Goal: Ask a question

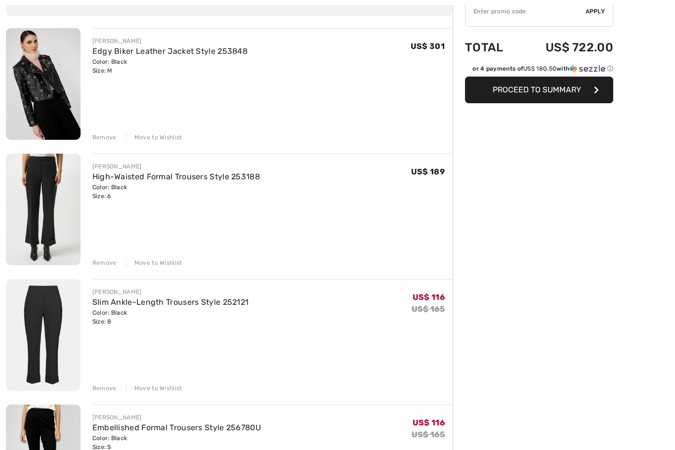
scroll to position [95, 0]
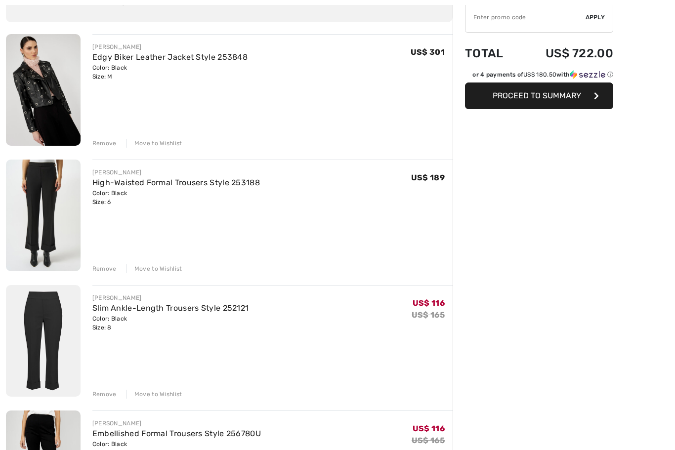
click at [136, 48] on div "[PERSON_NAME]" at bounding box center [169, 46] width 155 height 9
click at [50, 126] on img at bounding box center [43, 90] width 75 height 112
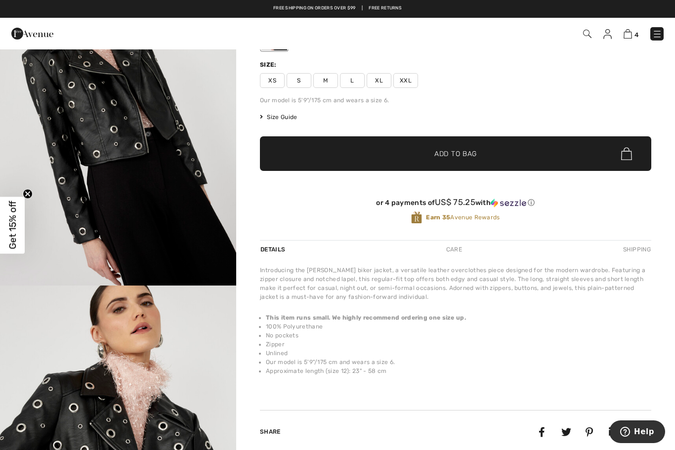
scroll to position [110, 0]
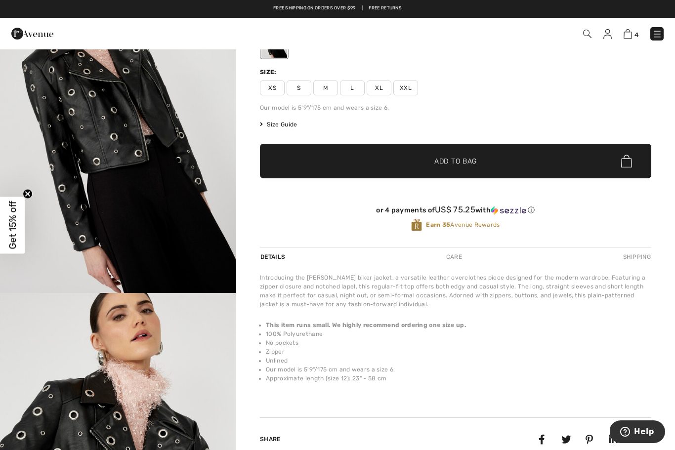
click at [185, 248] on img "1 / 4" at bounding box center [118, 116] width 236 height 354
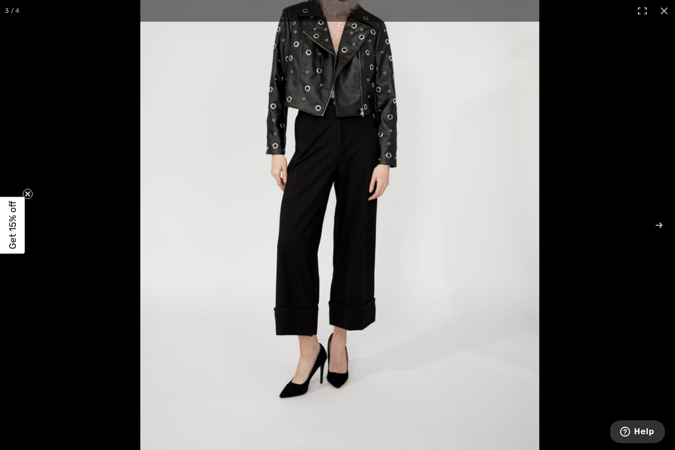
click at [638, 429] on span "Help" at bounding box center [644, 431] width 20 height 9
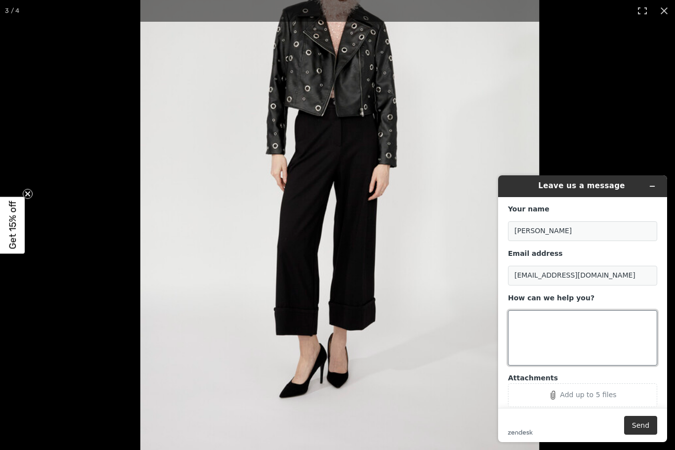
click at [547, 325] on textarea "How can we help you?" at bounding box center [582, 337] width 149 height 55
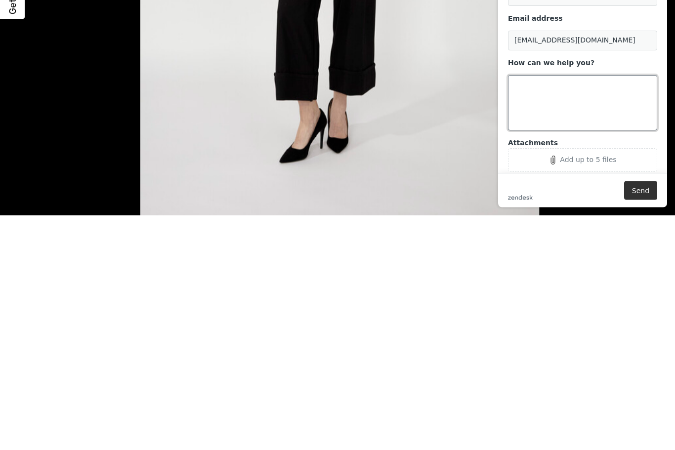
click at [528, 91] on textarea "How can we help you?" at bounding box center [582, 103] width 149 height 55
click at [577, 102] on textarea "How can we help you?" at bounding box center [582, 103] width 149 height 55
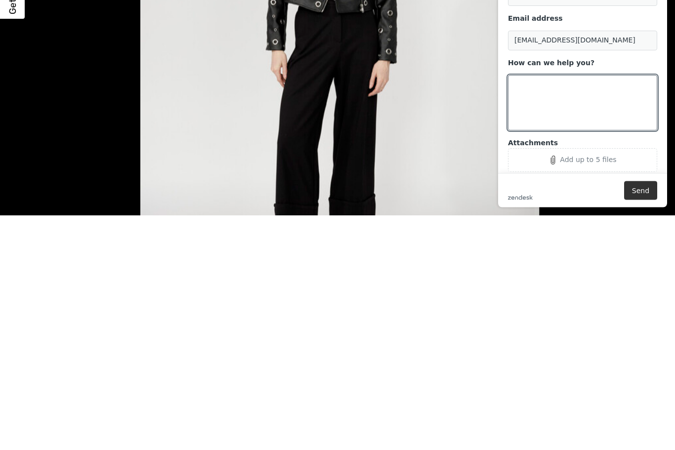
click button "Add up to 5 files"
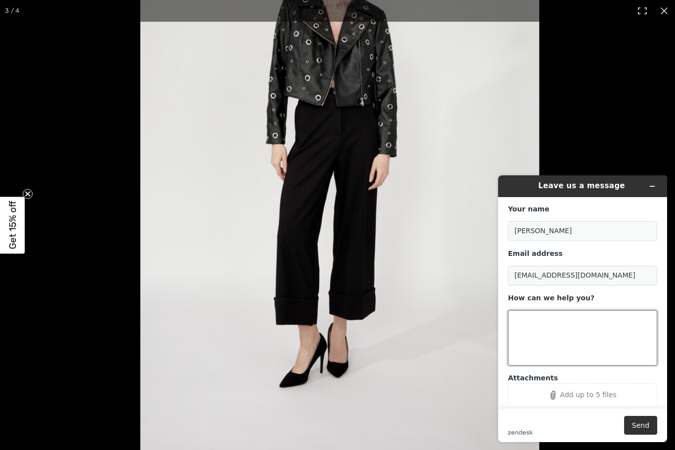
click at [602, 332] on textarea "How can we help you?" at bounding box center [582, 337] width 149 height 55
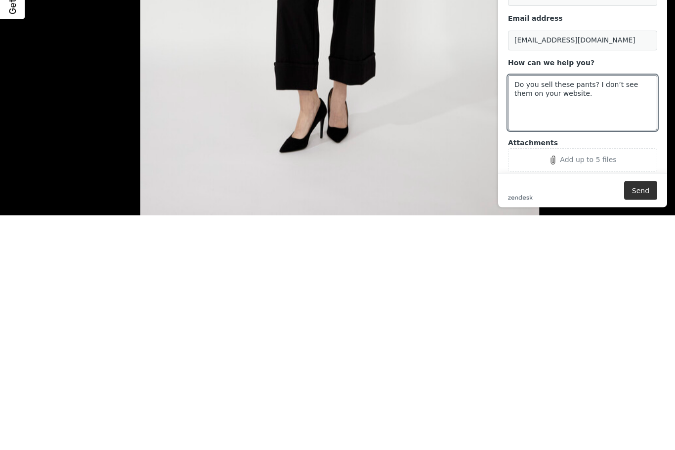
click at [555, 160] on icon "Attachments" at bounding box center [553, 160] width 4 height 8
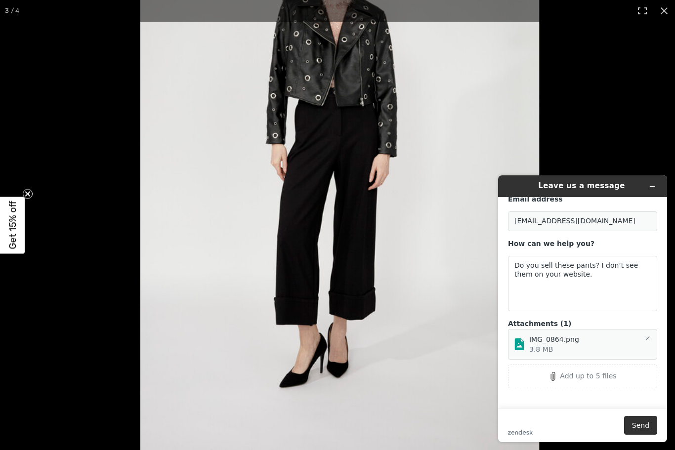
scroll to position [54, 0]
click at [601, 278] on textarea "Do you sell these pants? I don’t see them on your website." at bounding box center [582, 283] width 149 height 55
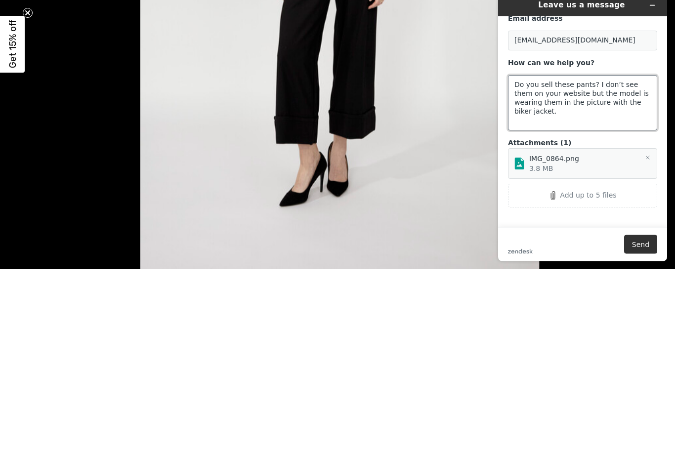
click at [608, 103] on textarea "Do you sell these pants? I don’t see them on your website but the model is wear…" at bounding box center [582, 103] width 149 height 55
type textarea "Do you sell these pants? I don’t see them on your website but the model is wear…"
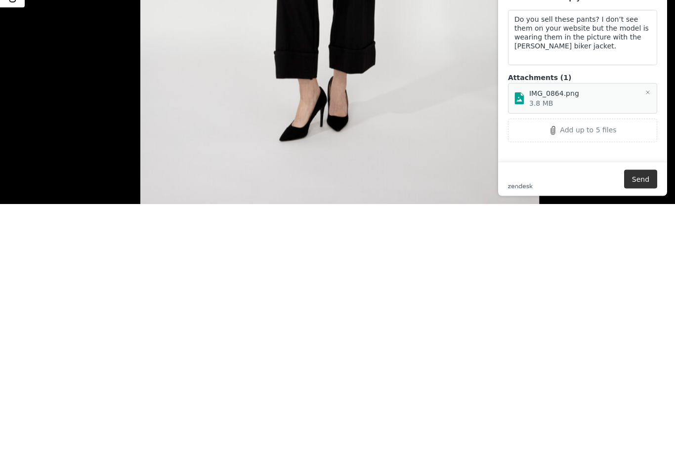
click at [644, 181] on button "Send" at bounding box center [640, 179] width 33 height 19
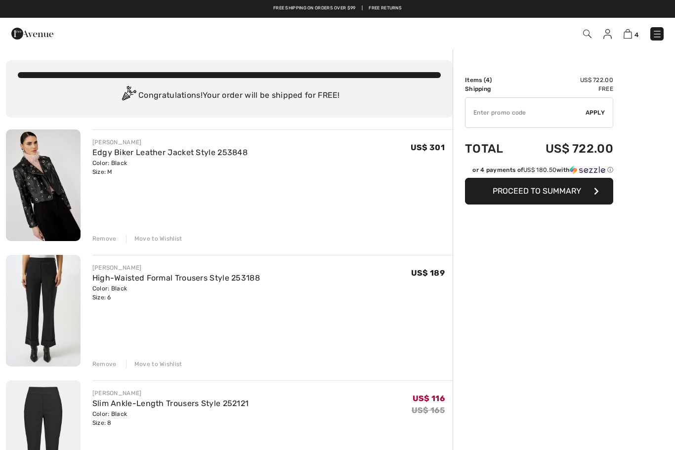
click at [206, 150] on link "Edgy Biker Leather Jacket Style 253848" at bounding box center [169, 152] width 155 height 9
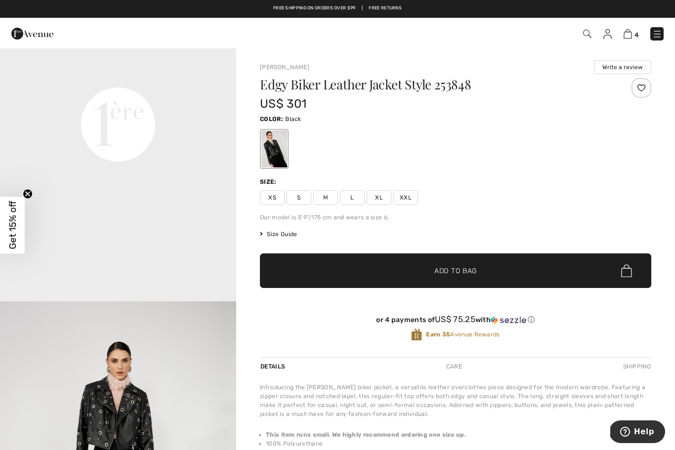
scroll to position [805, 0]
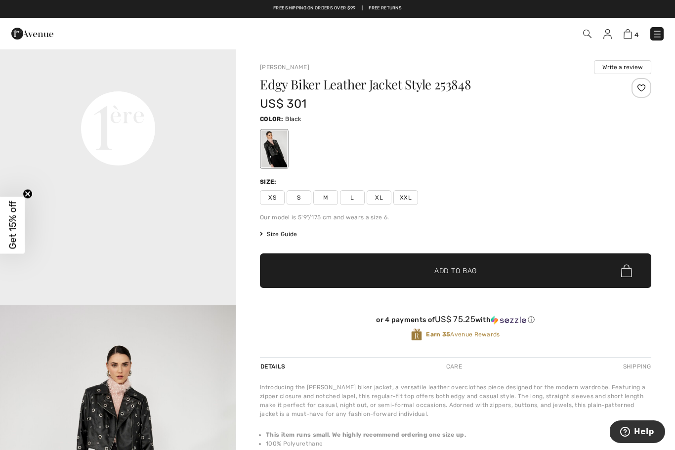
click at [647, 429] on span "Help" at bounding box center [644, 431] width 20 height 9
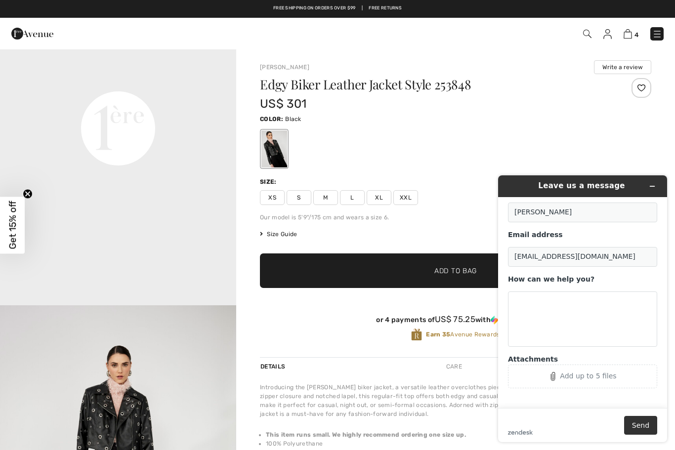
scroll to position [18, 0]
click at [607, 259] on input "ekaplanliss@health.ucsd.edu" at bounding box center [582, 257] width 149 height 20
click at [595, 326] on textarea "How can we help you?" at bounding box center [582, 319] width 149 height 55
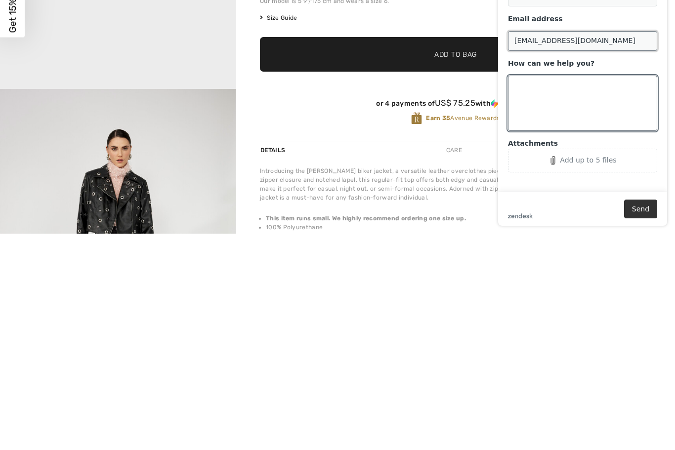
click at [622, 41] on input "ekaplanliss@health.ucsd.edu" at bounding box center [582, 41] width 149 height 20
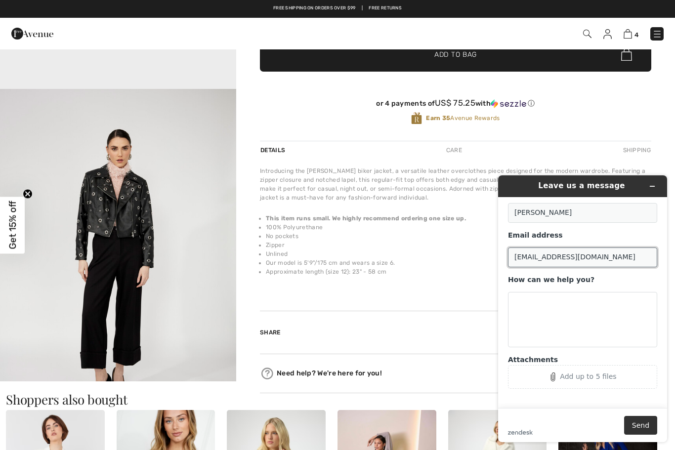
click at [557, 249] on input "ekaplanliss@health.ucsd.edu" at bounding box center [582, 257] width 149 height 20
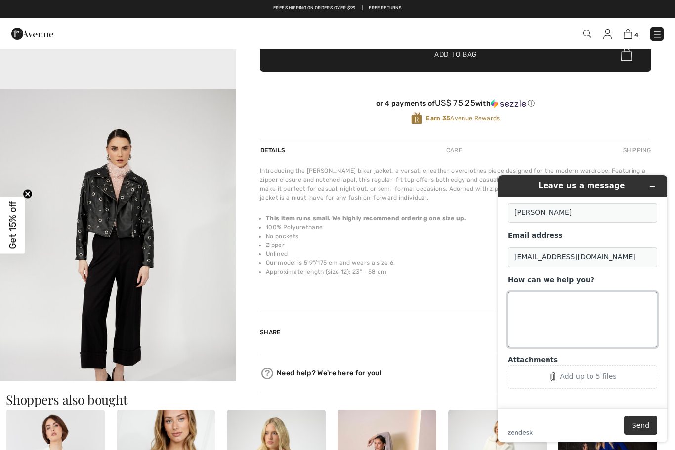
click at [581, 320] on textarea "How can we help you?" at bounding box center [582, 319] width 149 height 55
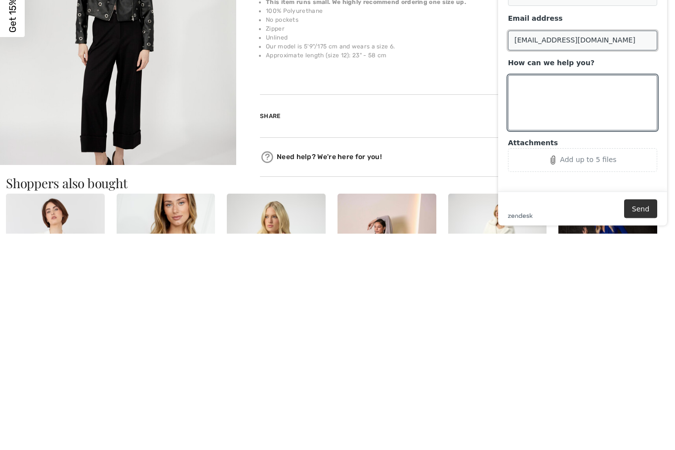
click at [614, 45] on input "ekaplanliss@health.ucsd.edu" at bounding box center [582, 41] width 149 height 20
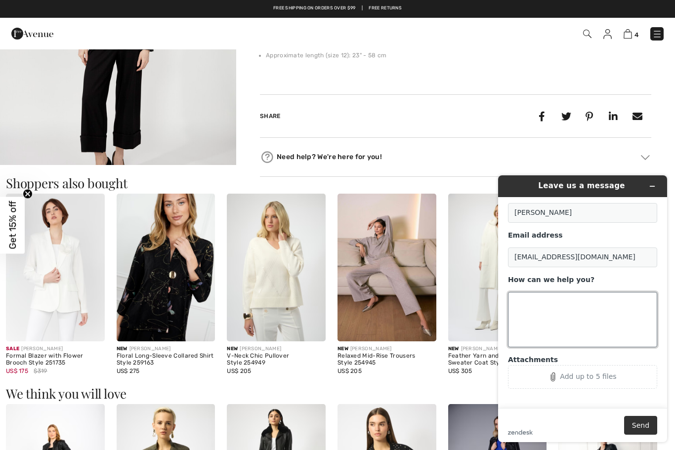
click at [598, 345] on textarea "How can we help you?" at bounding box center [582, 319] width 149 height 55
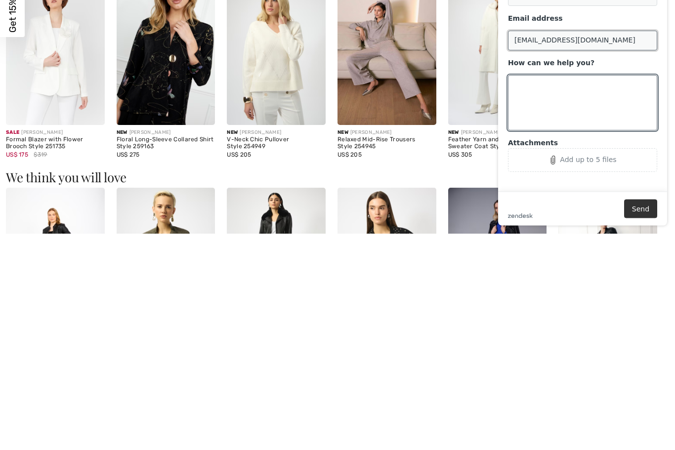
click at [623, 42] on input "ekaplanliss@health.ucsd.edu" at bounding box center [582, 41] width 149 height 20
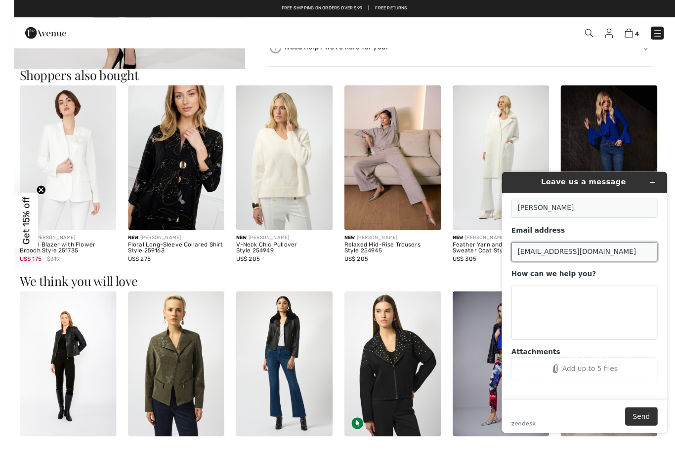
scroll to position [597, 0]
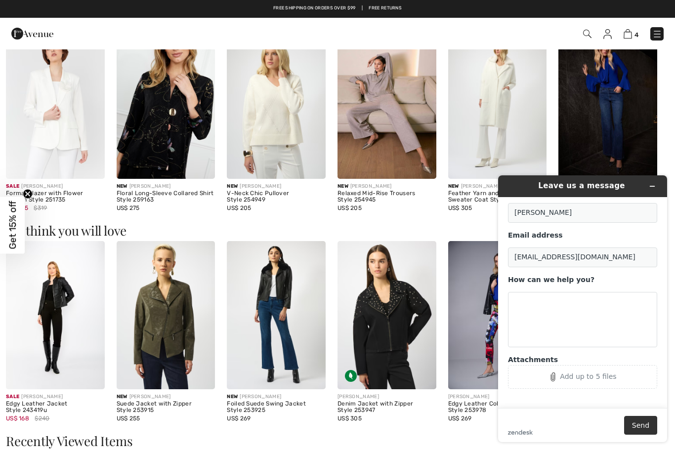
click at [289, 437] on h3 "Recently Viewed Items" at bounding box center [337, 441] width 663 height 13
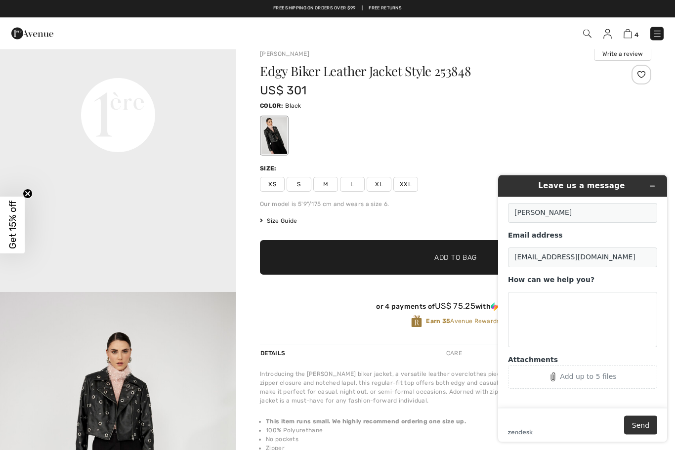
scroll to position [1, 0]
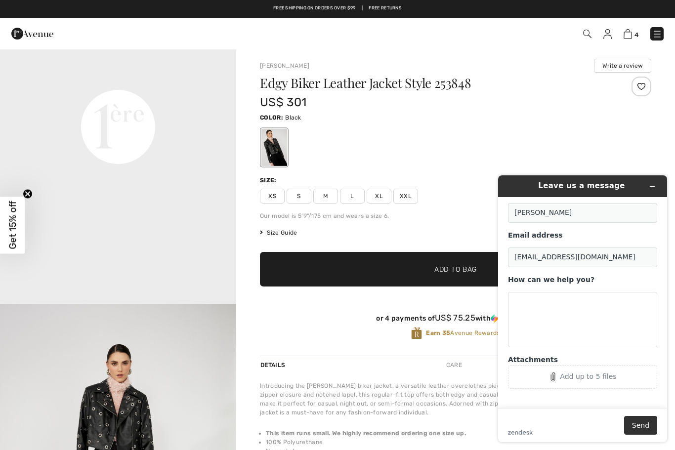
click at [631, 35] on img at bounding box center [627, 33] width 8 height 9
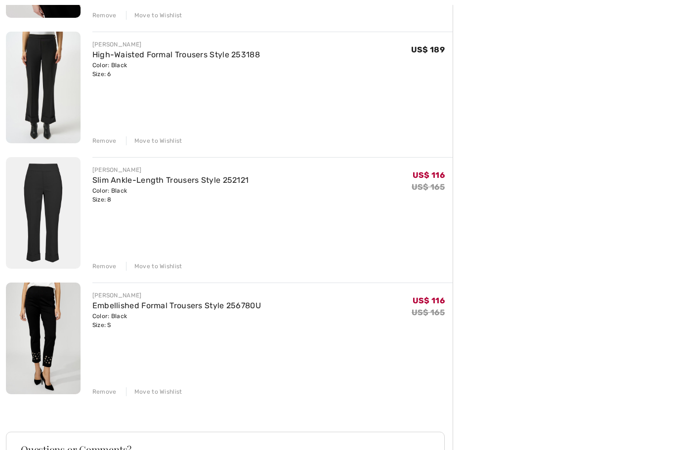
scroll to position [225, 0]
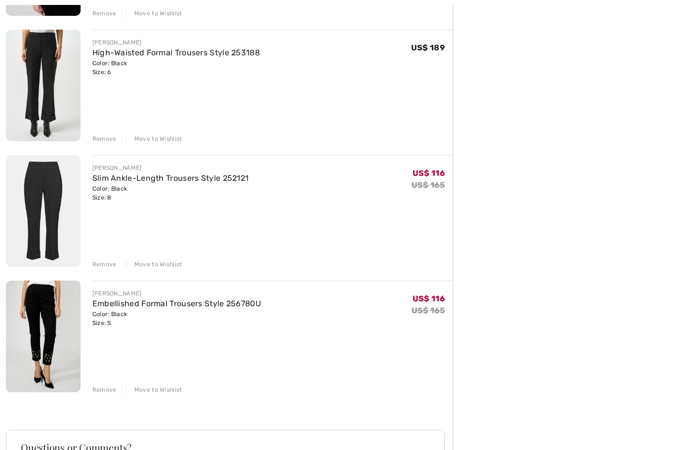
click at [243, 302] on link "Embellished Formal Trousers Style 256780U" at bounding box center [176, 303] width 168 height 9
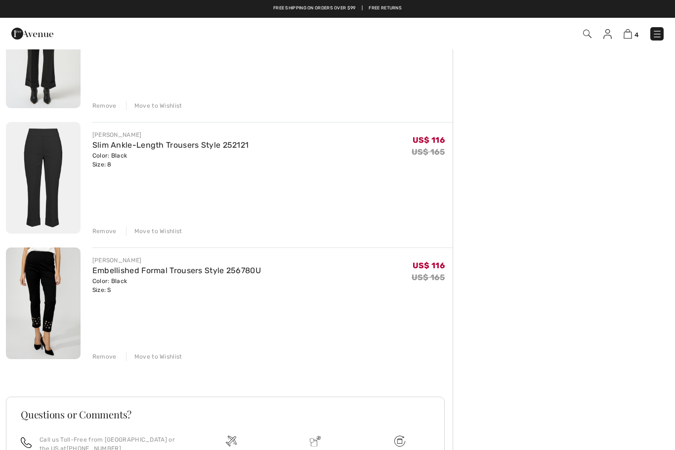
click at [192, 135] on div "[PERSON_NAME]" at bounding box center [170, 134] width 157 height 9
click at [180, 141] on link "Slim Ankle-Length Trousers Style 252121" at bounding box center [170, 144] width 157 height 9
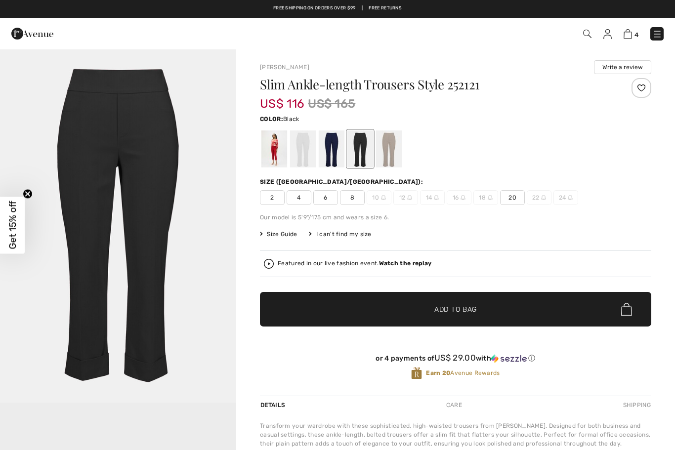
checkbox input "true"
click at [271, 159] on div at bounding box center [274, 148] width 26 height 37
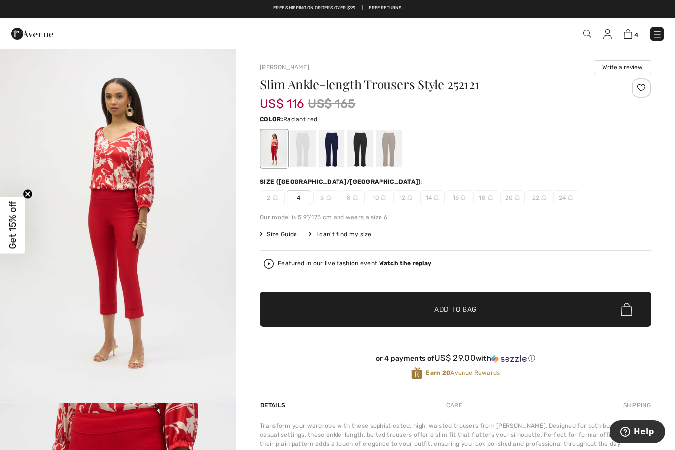
click at [337, 153] on div at bounding box center [331, 148] width 26 height 37
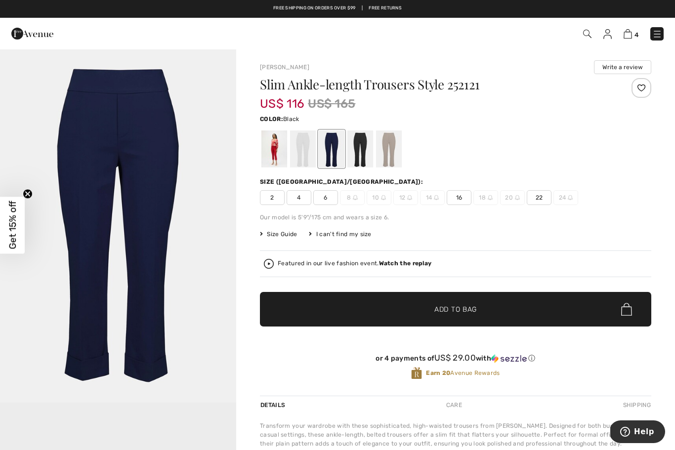
click at [363, 153] on div at bounding box center [360, 148] width 26 height 37
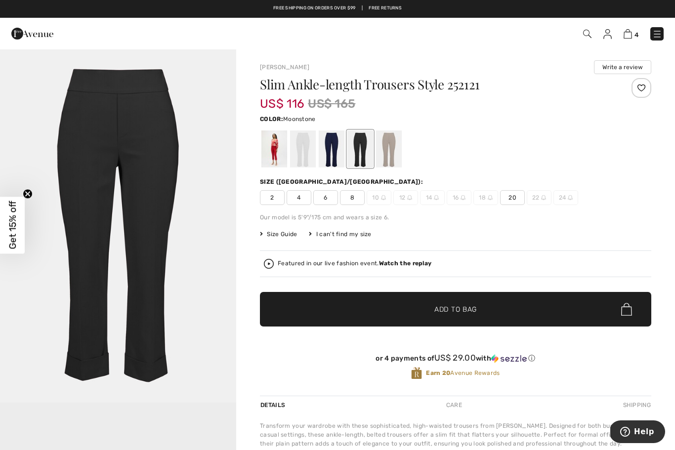
click at [387, 155] on div at bounding box center [389, 148] width 26 height 37
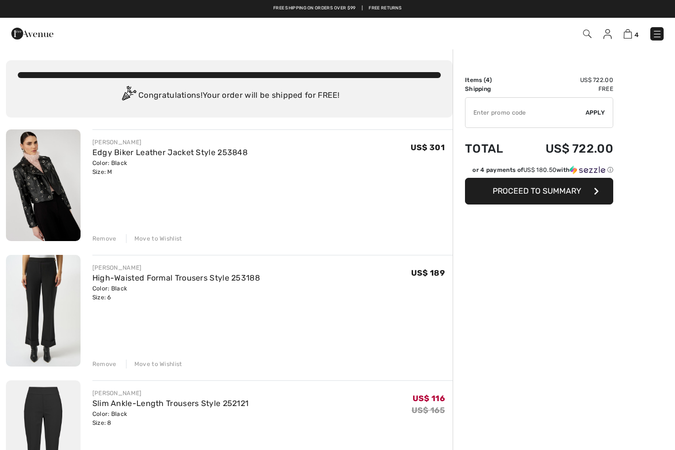
click at [219, 153] on link "Edgy Biker Leather Jacket Style 253848" at bounding box center [169, 152] width 155 height 9
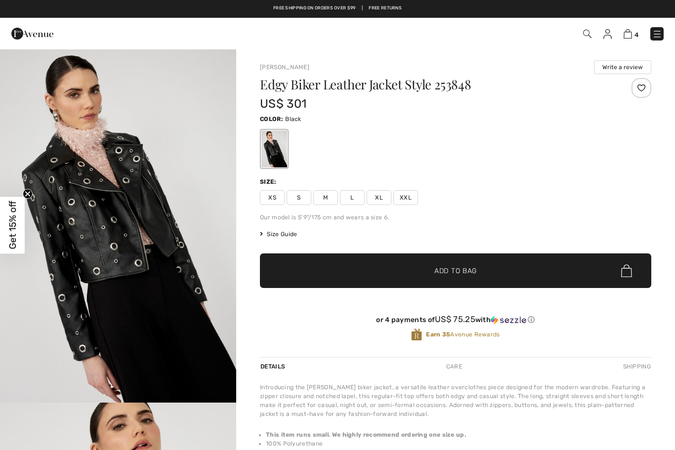
checkbox input "true"
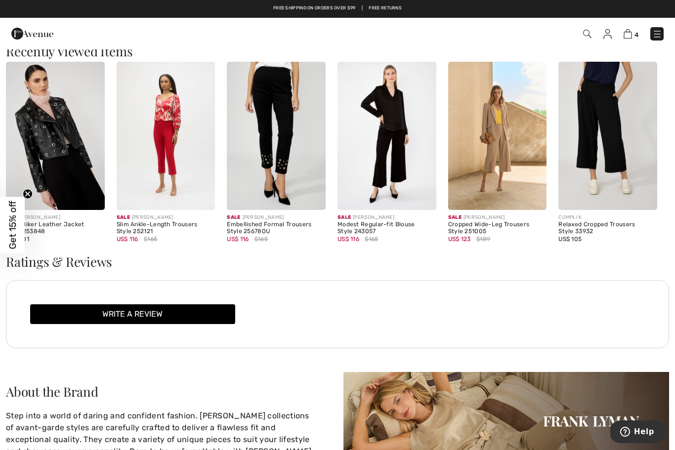
scroll to position [987, 0]
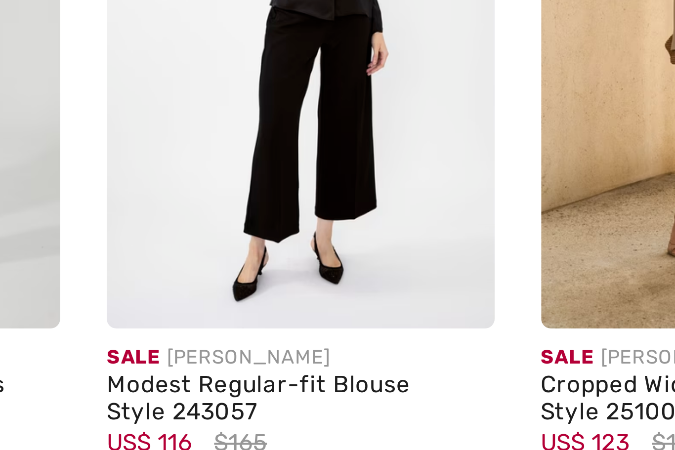
click at [337, 73] on img at bounding box center [386, 136] width 99 height 148
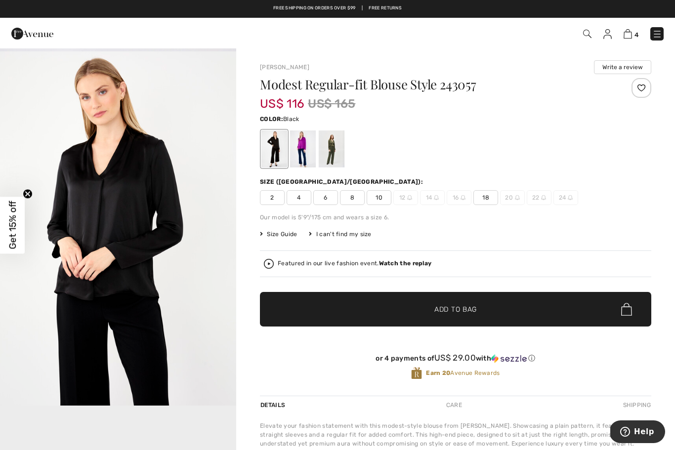
scroll to position [366, 0]
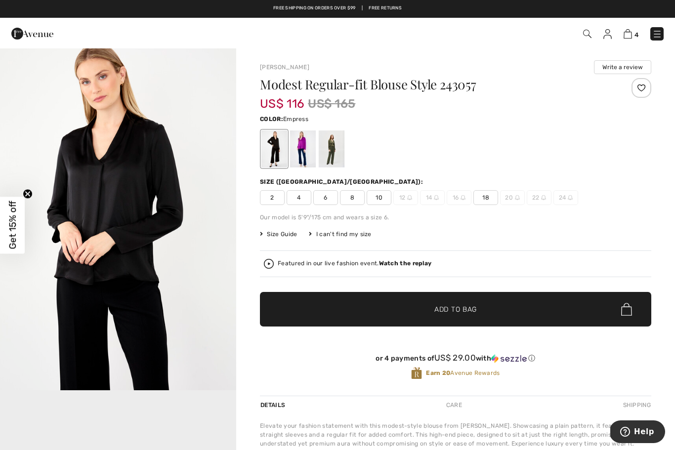
click at [303, 156] on div at bounding box center [303, 148] width 26 height 37
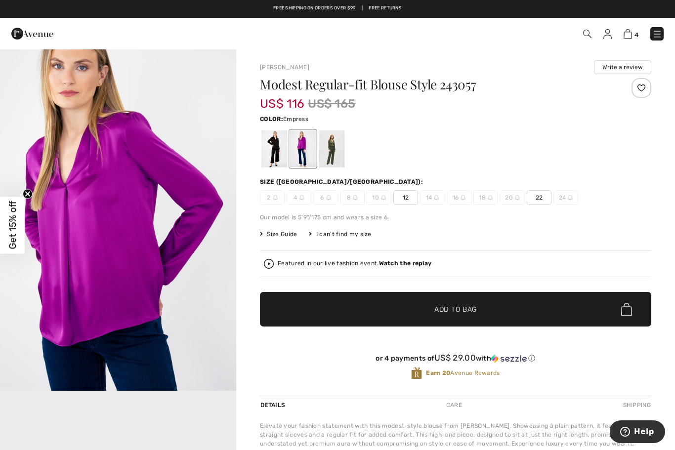
scroll to position [0, 0]
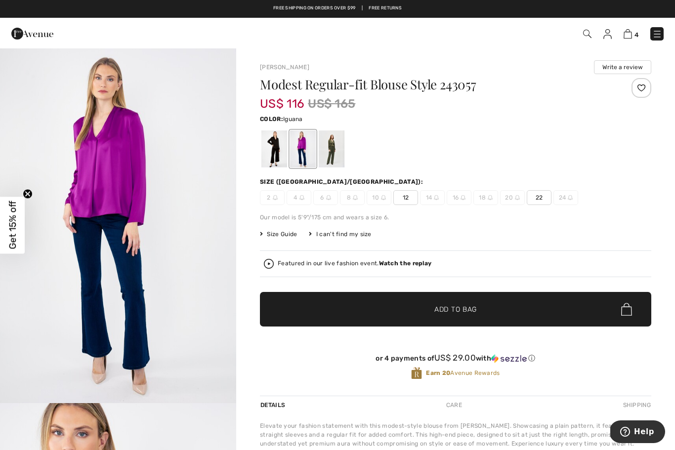
click at [339, 155] on div at bounding box center [331, 148] width 26 height 37
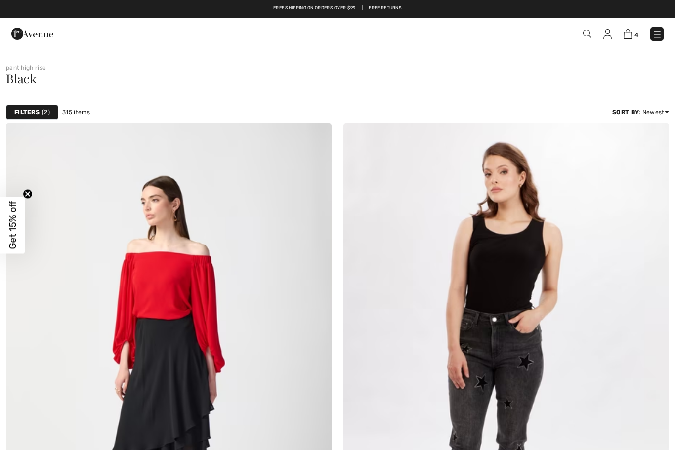
checkbox input "true"
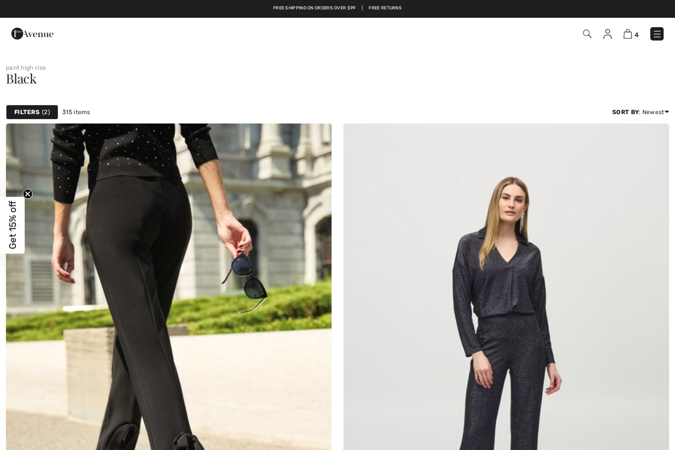
checkbox input "true"
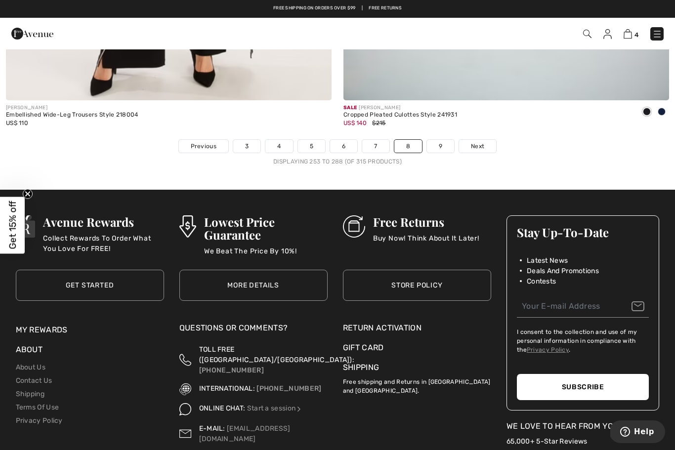
scroll to position [9702, 0]
click at [450, 273] on link "Store Policy" at bounding box center [417, 285] width 148 height 31
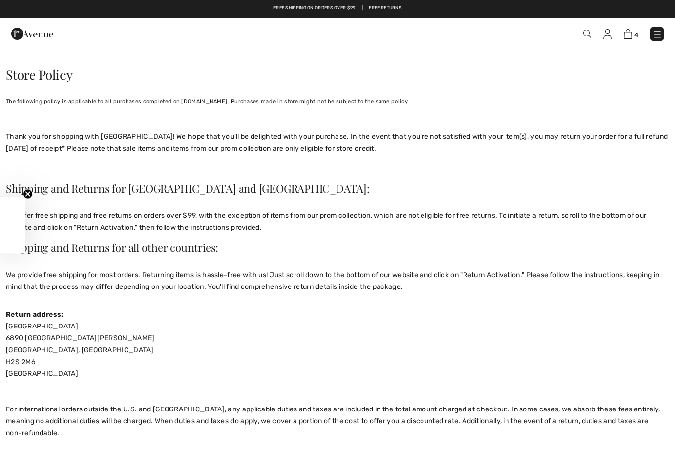
checkbox input "true"
click at [628, 38] on img at bounding box center [627, 33] width 8 height 9
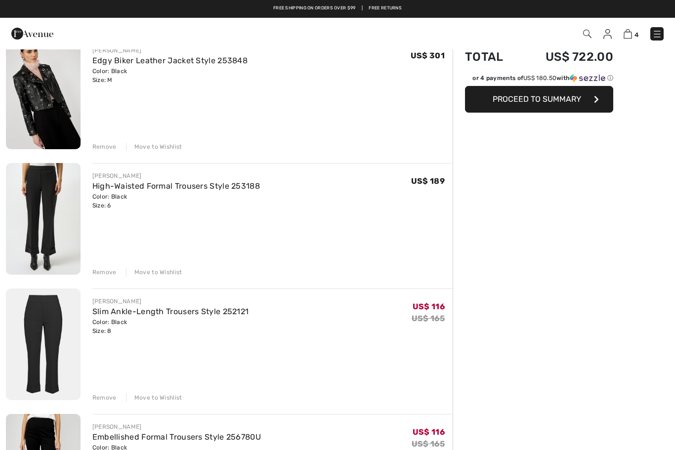
scroll to position [55, 0]
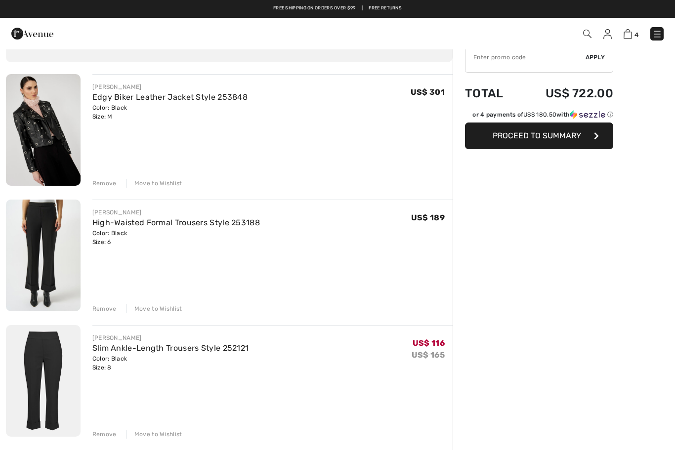
click at [139, 218] on link "High-Waisted Formal Trousers Style 253188" at bounding box center [175, 222] width 167 height 9
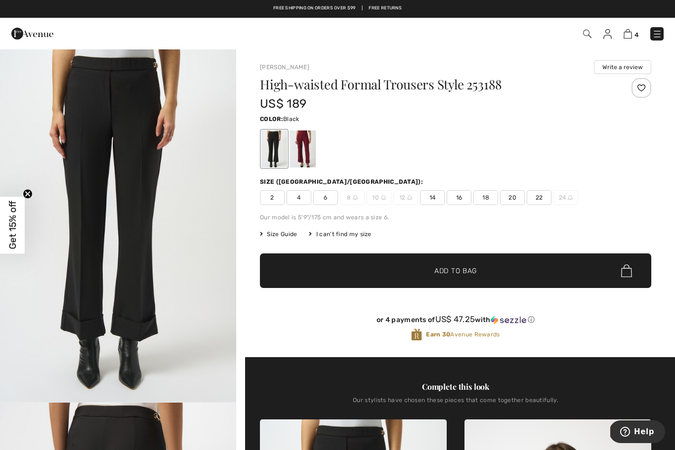
click at [628, 38] on img at bounding box center [627, 33] width 8 height 9
